Goal: Task Accomplishment & Management: Complete application form

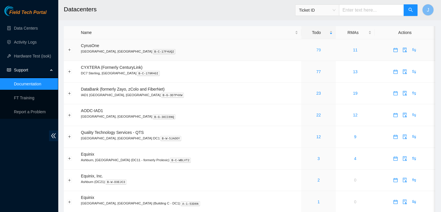
click at [316, 50] on link "79" at bounding box center [318, 50] width 5 height 5
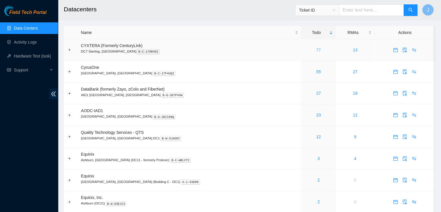
click at [316, 48] on link "77" at bounding box center [318, 50] width 5 height 5
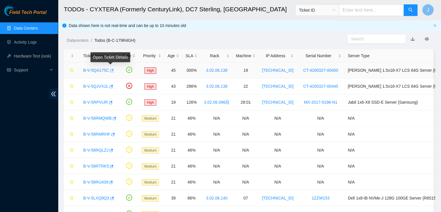
click at [111, 70] on icon "button" at bounding box center [111, 70] width 3 height 3
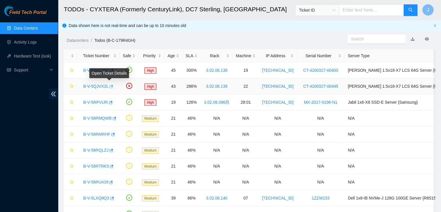
click at [111, 85] on icon "button" at bounding box center [111, 86] width 4 height 4
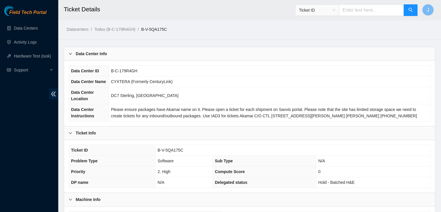
scroll to position [161, 0]
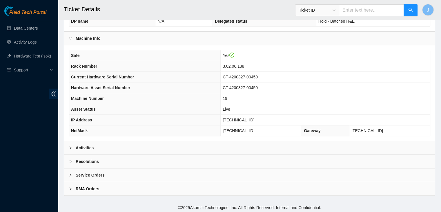
click at [206, 147] on div "Activities" at bounding box center [249, 147] width 371 height 13
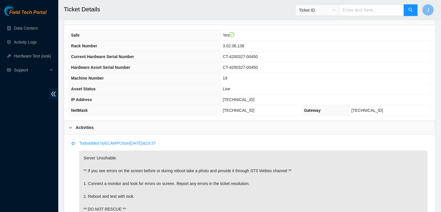
scroll to position [181, 0]
click at [254, 97] on span "[TECHNICAL_ID]" at bounding box center [239, 99] width 32 height 5
copy span "[TECHNICAL_ID]"
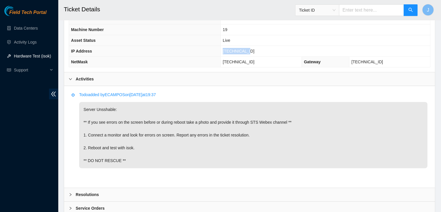
scroll to position [263, 0]
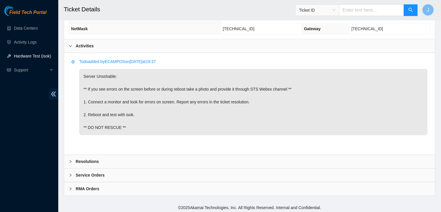
click at [213, 159] on div "Resolutions" at bounding box center [249, 160] width 371 height 13
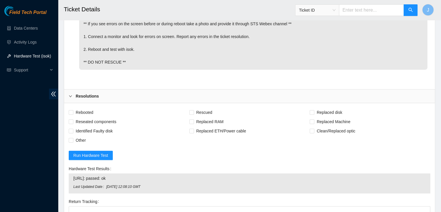
scroll to position [328, 0]
click at [78, 108] on span "Rebooted" at bounding box center [84, 111] width 22 height 9
click at [73, 109] on input "Rebooted" at bounding box center [71, 111] width 4 height 4
checkbox input "true"
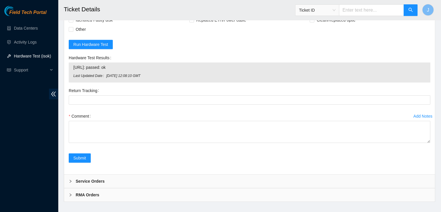
scroll to position [444, 0]
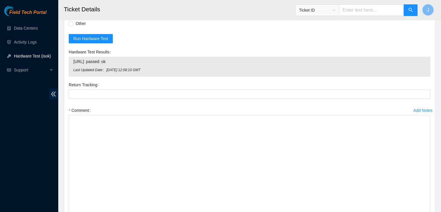
drag, startPoint x: 428, startPoint y: 134, endPoint x: 433, endPoint y: 220, distance: 86.8
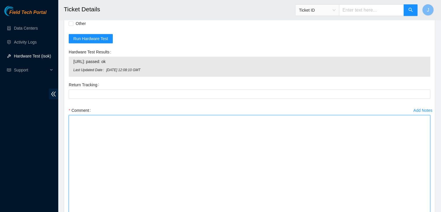
click at [315, 139] on textarea "Comment" at bounding box center [249, 169] width 361 height 108
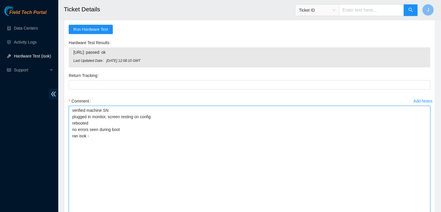
scroll to position [454, 0]
click at [140, 137] on textarea "verified machine SN plugged in monitor, screen resting on config rebooted no er…" at bounding box center [249, 159] width 361 height 108
paste textarea "323344 17-08-2025 09:37:04 23.61.198.50 COMPLETE Result Detail Message Ticket I…"
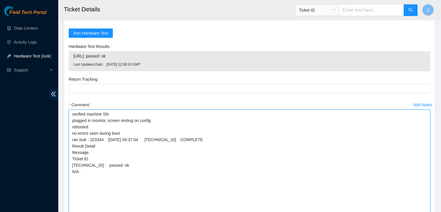
scroll to position [531, 0]
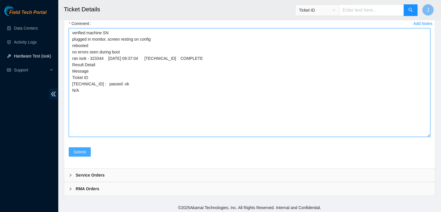
type textarea "verified machine SN plugged in monitor, screen resting on config rebooted no er…"
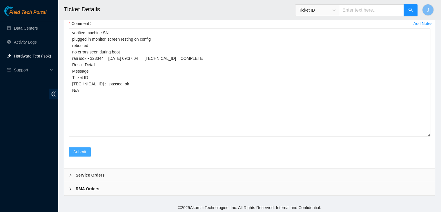
click at [78, 150] on span "Submit" at bounding box center [79, 151] width 13 height 6
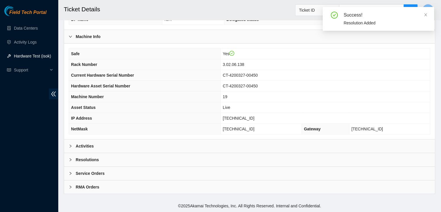
scroll to position [161, 0]
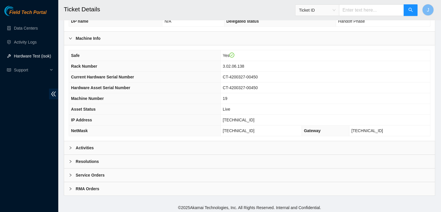
click at [171, 144] on div "Activities" at bounding box center [249, 147] width 371 height 13
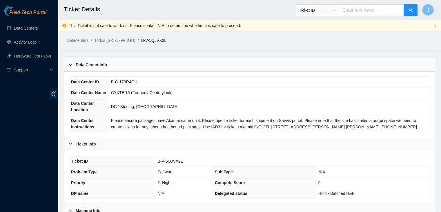
click at [171, 161] on span "B-V-5QJVX2L" at bounding box center [169, 161] width 25 height 5
copy span "B-V-5QJVX2L"
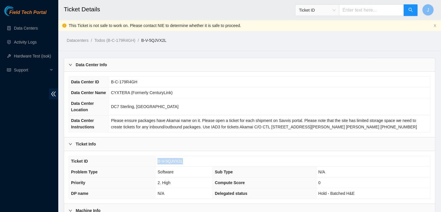
copy span "B-V-5QJVX2L"
click at [280, 119] on span "Please ensure packages have Akamai name on it. Please open a ticket for each sh…" at bounding box center [264, 123] width 306 height 11
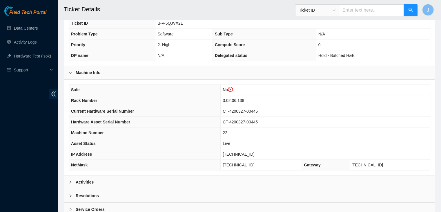
scroll to position [142, 0]
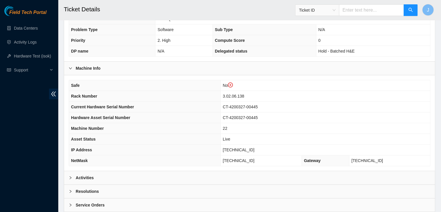
click at [210, 128] on th "Machine Number" at bounding box center [145, 128] width 152 height 11
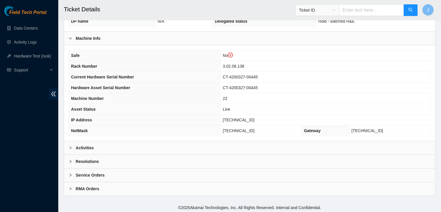
click at [198, 141] on div "Activities" at bounding box center [249, 147] width 371 height 13
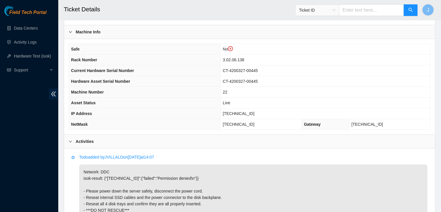
scroll to position [176, 0]
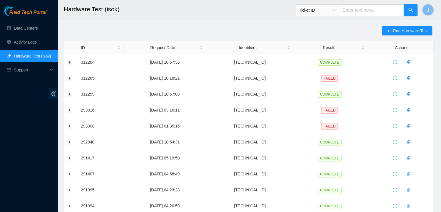
click at [401, 35] on div "Run Hardware Test" at bounding box center [408, 33] width 53 height 15
click at [403, 32] on span "Run Hardware Test" at bounding box center [410, 31] width 35 height 6
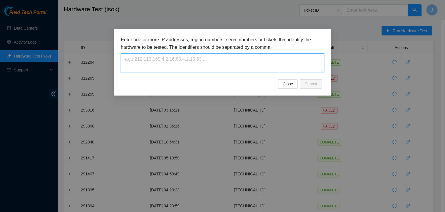
click at [241, 58] on textarea at bounding box center [222, 62] width 203 height 19
paste textarea "23.61.198.50"
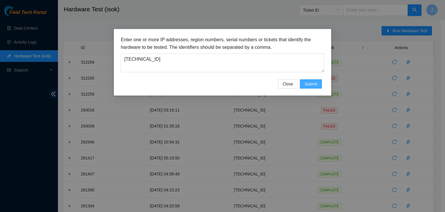
click at [312, 86] on span "Submit" at bounding box center [311, 84] width 13 height 6
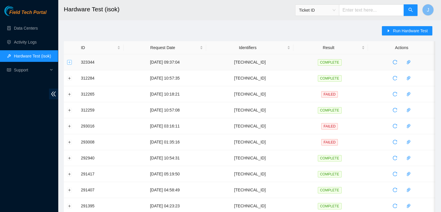
click at [70, 61] on button "Expand row" at bounding box center [69, 62] width 5 height 5
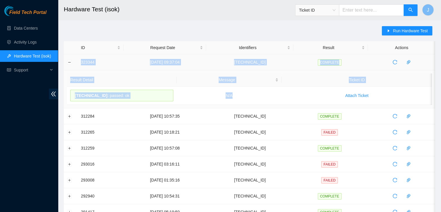
drag, startPoint x: 243, startPoint y: 96, endPoint x: 80, endPoint y: 62, distance: 165.9
copy tbody "323344 17-08-2025 09:37:04 23.61.198.50 COMPLETE Result Detail Message Ticket I…"
click at [69, 61] on button "Collapse row" at bounding box center [69, 62] width 5 height 5
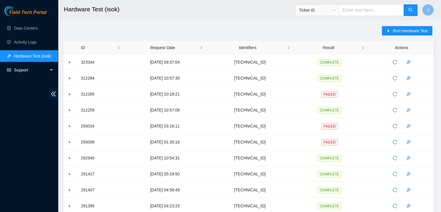
click at [45, 71] on span "Support" at bounding box center [31, 70] width 34 height 12
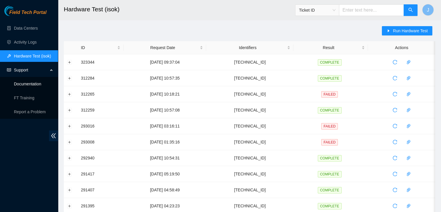
click at [39, 85] on link "Documentation" at bounding box center [27, 83] width 27 height 5
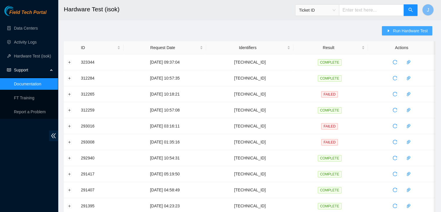
click at [416, 30] on span "Run Hardware Test" at bounding box center [410, 31] width 35 height 6
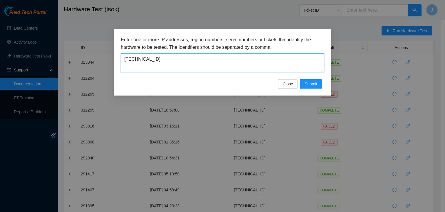
click at [256, 60] on textarea "23.61.198.50" at bounding box center [222, 62] width 203 height 19
paste textarea "3"
type textarea "23.61.198.53"
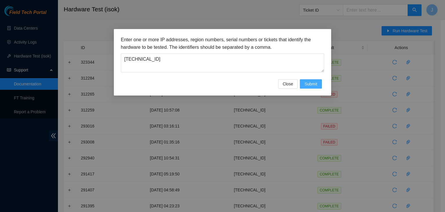
click at [314, 83] on span "Submit" at bounding box center [311, 84] width 13 height 6
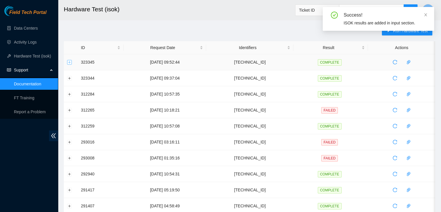
click at [69, 61] on button "Expand row" at bounding box center [69, 62] width 5 height 5
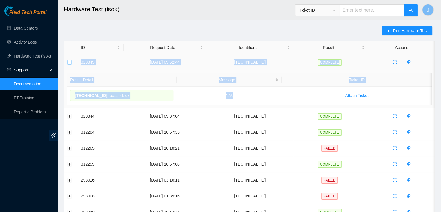
drag, startPoint x: 234, startPoint y: 95, endPoint x: 68, endPoint y: 63, distance: 169.1
copy tbody "323345 17-08-2025 09:52:44 23.61.198.53 COMPLETE Result Detail Message Ticket I…"
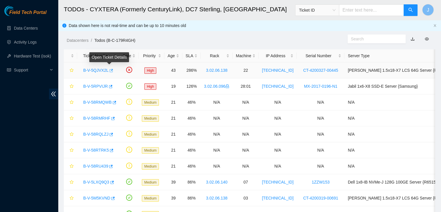
click at [111, 71] on icon "button" at bounding box center [111, 70] width 3 height 3
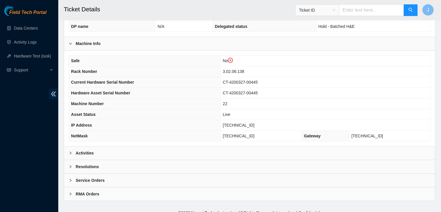
scroll to position [172, 0]
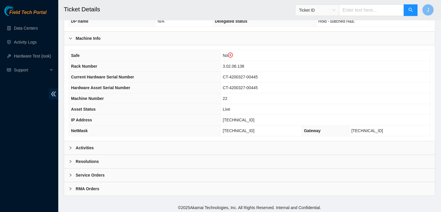
click at [221, 143] on div "Activities" at bounding box center [249, 147] width 371 height 13
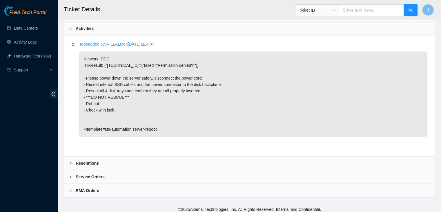
scroll to position [293, 0]
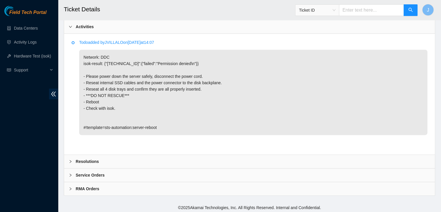
click at [217, 158] on div "Resolutions" at bounding box center [249, 160] width 371 height 13
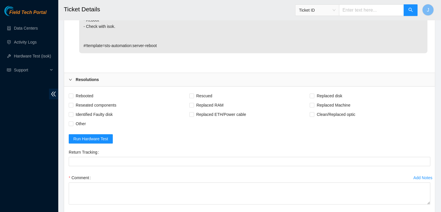
scroll to position [380, 0]
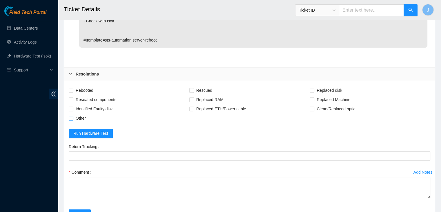
click at [76, 115] on span "Other" at bounding box center [80, 117] width 15 height 9
click at [73, 116] on input "Other" at bounding box center [71, 118] width 4 height 4
checkbox input "true"
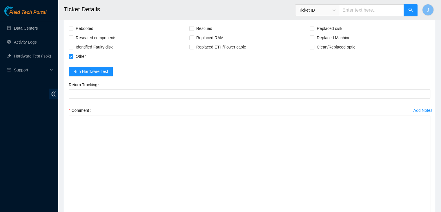
drag, startPoint x: 429, startPoint y: 133, endPoint x: 430, endPoint y: 225, distance: 91.6
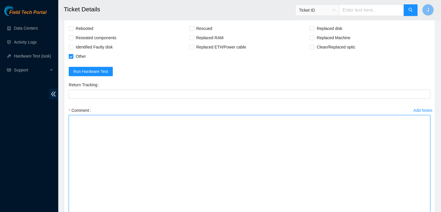
click at [318, 176] on textarea "Comment" at bounding box center [249, 171] width 361 height 113
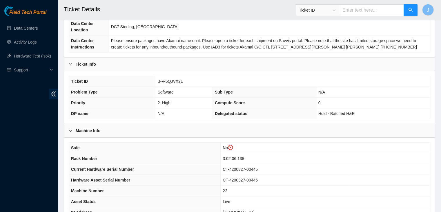
scroll to position [87, 0]
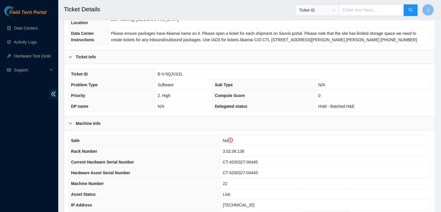
click at [253, 202] on span "[TECHNICAL_ID]" at bounding box center [239, 204] width 32 height 5
copy span "[TECHNICAL_ID]"
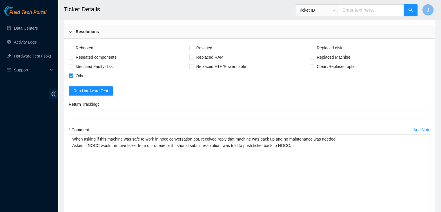
scroll to position [533, 0]
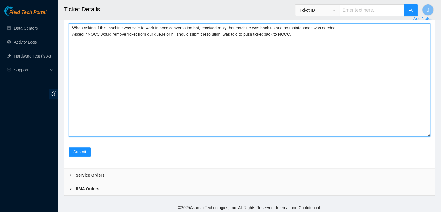
click at [151, 83] on textarea "When asking if this machine was safe to work in nocc conversation bot, received…" at bounding box center [249, 79] width 361 height 113
paste textarea "323345 [DATE] 09:52:44 [TECHNICAL_ID] COMPLETE Result Detail Message Ticket ID …"
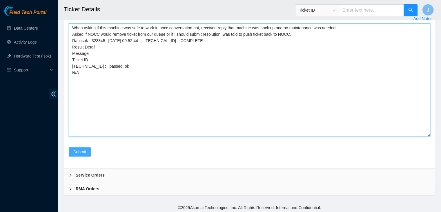
type textarea "When asking if this machine was safe to work in nocc conversation bot, received…"
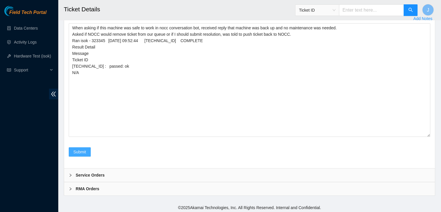
click at [82, 150] on span "Submit" at bounding box center [79, 151] width 13 height 6
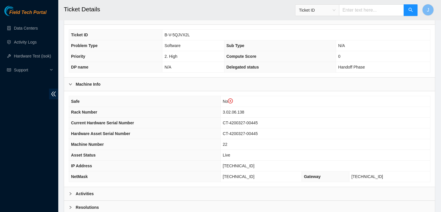
scroll to position [167, 0]
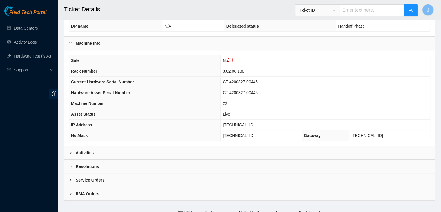
click at [185, 151] on div "Activities" at bounding box center [249, 152] width 371 height 13
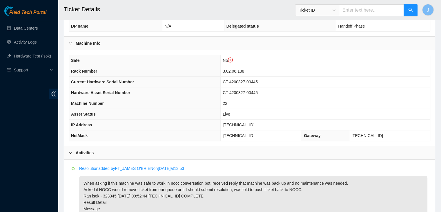
scroll to position [257, 0]
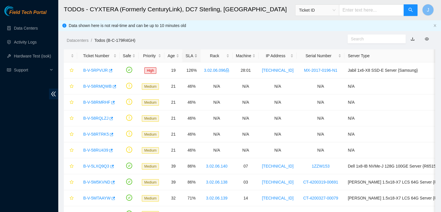
click at [192, 55] on div "SLA" at bounding box center [191, 55] width 12 height 6
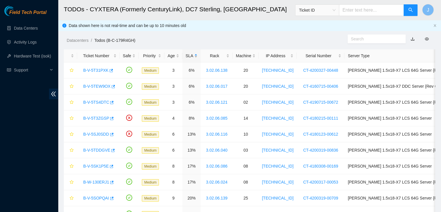
click at [192, 55] on div "SLA" at bounding box center [191, 55] width 12 height 6
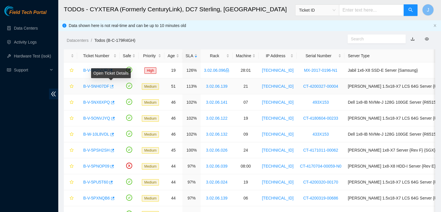
click at [111, 87] on icon "button" at bounding box center [111, 86] width 4 height 4
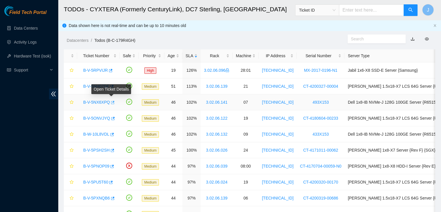
click at [112, 101] on icon "button" at bounding box center [112, 102] width 3 height 3
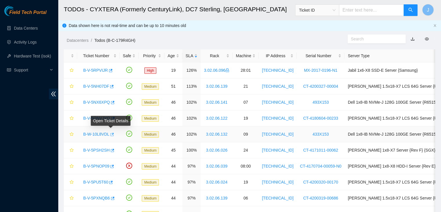
click at [111, 134] on icon "button" at bounding box center [111, 133] width 3 height 3
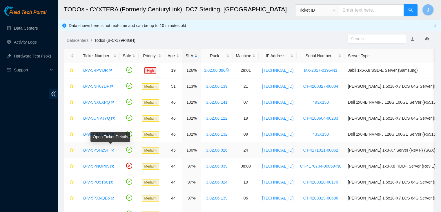
click at [110, 150] on icon "button" at bounding box center [112, 150] width 4 height 4
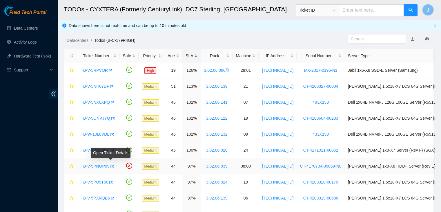
click at [112, 166] on icon "button" at bounding box center [112, 166] width 4 height 4
click at [72, 165] on icon "star" at bounding box center [72, 166] width 4 height 4
click at [71, 150] on icon "star" at bounding box center [72, 150] width 4 height 4
click at [72, 133] on icon "star" at bounding box center [72, 134] width 4 height 4
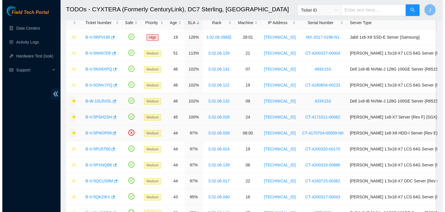
scroll to position [32, 0]
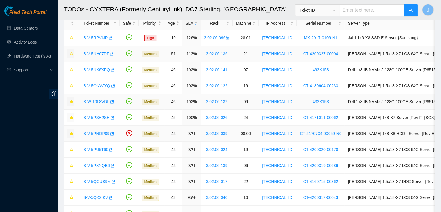
click at [72, 55] on icon "star" at bounding box center [72, 54] width 4 height 4
click at [98, 87] on link "B-V-5ONVJYQ" at bounding box center [96, 85] width 27 height 5
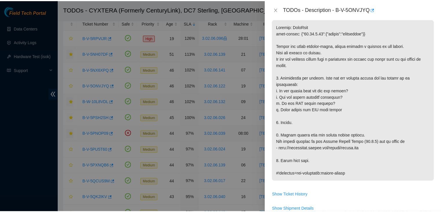
scroll to position [70, 0]
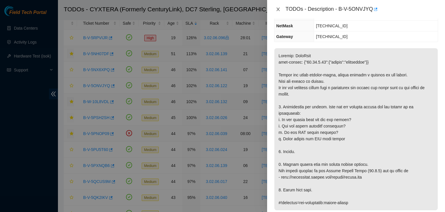
click at [281, 9] on button "Close" at bounding box center [278, 10] width 8 height 6
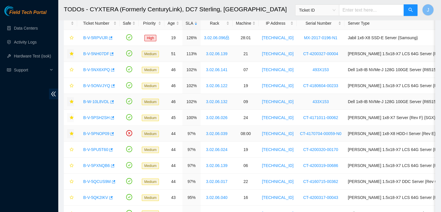
scroll to position [89, 0]
click at [112, 85] on icon "button" at bounding box center [112, 85] width 3 height 3
click at [71, 85] on icon "star" at bounding box center [72, 85] width 4 height 4
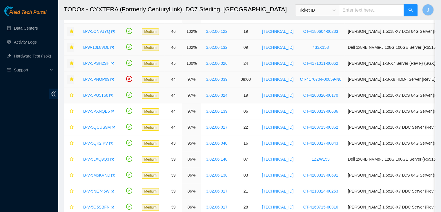
scroll to position [88, 0]
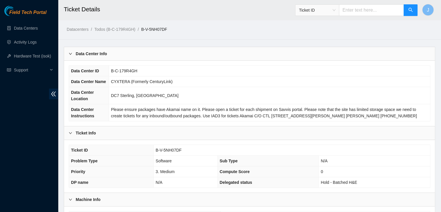
scroll to position [160, 0]
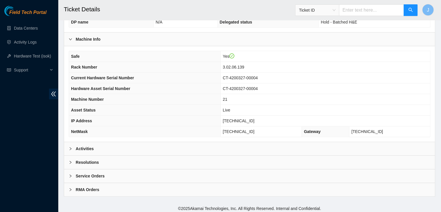
click at [184, 151] on div "Activities" at bounding box center [249, 148] width 371 height 13
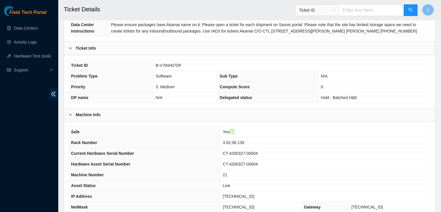
scroll to position [85, 0]
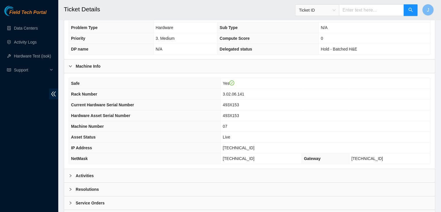
scroll to position [141, 0]
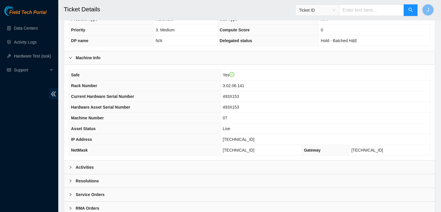
click at [213, 167] on div "Activities" at bounding box center [249, 166] width 371 height 13
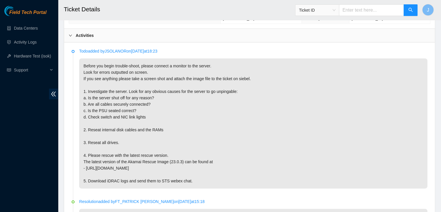
scroll to position [270, 0]
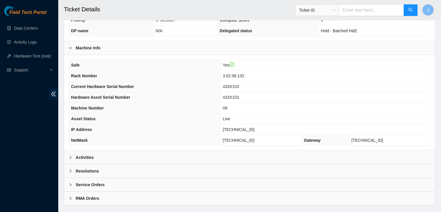
scroll to position [152, 0]
click at [170, 153] on div "Activities" at bounding box center [249, 156] width 371 height 13
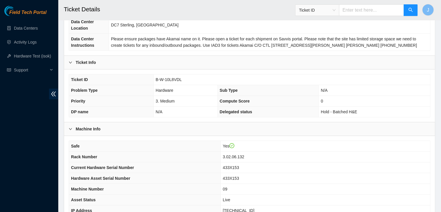
scroll to position [71, 0]
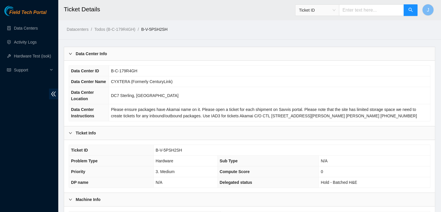
scroll to position [161, 0]
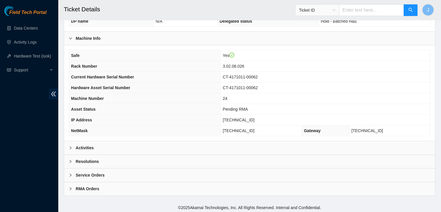
click at [193, 149] on div "Activities" at bounding box center [249, 147] width 371 height 13
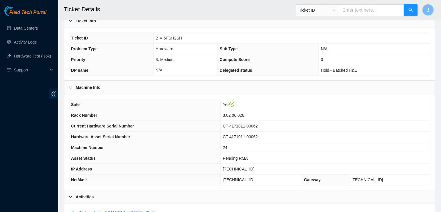
scroll to position [110, 0]
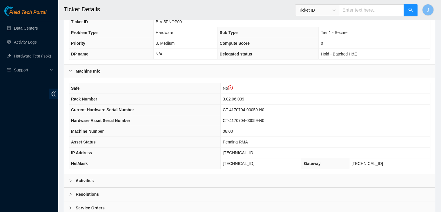
scroll to position [141, 0]
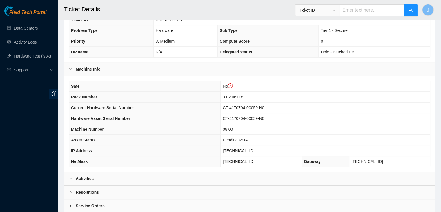
click at [164, 176] on div "Activities" at bounding box center [249, 178] width 371 height 13
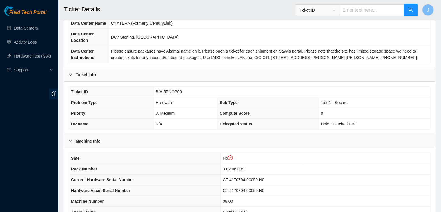
scroll to position [69, 0]
click at [171, 92] on span "B-V-5PNOP09" at bounding box center [169, 92] width 26 height 5
copy span "B-V-5PNOP09"
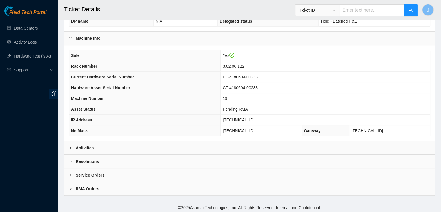
scroll to position [161, 0]
click at [190, 149] on div "Activities" at bounding box center [249, 147] width 371 height 13
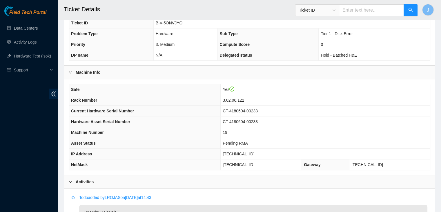
scroll to position [101, 0]
